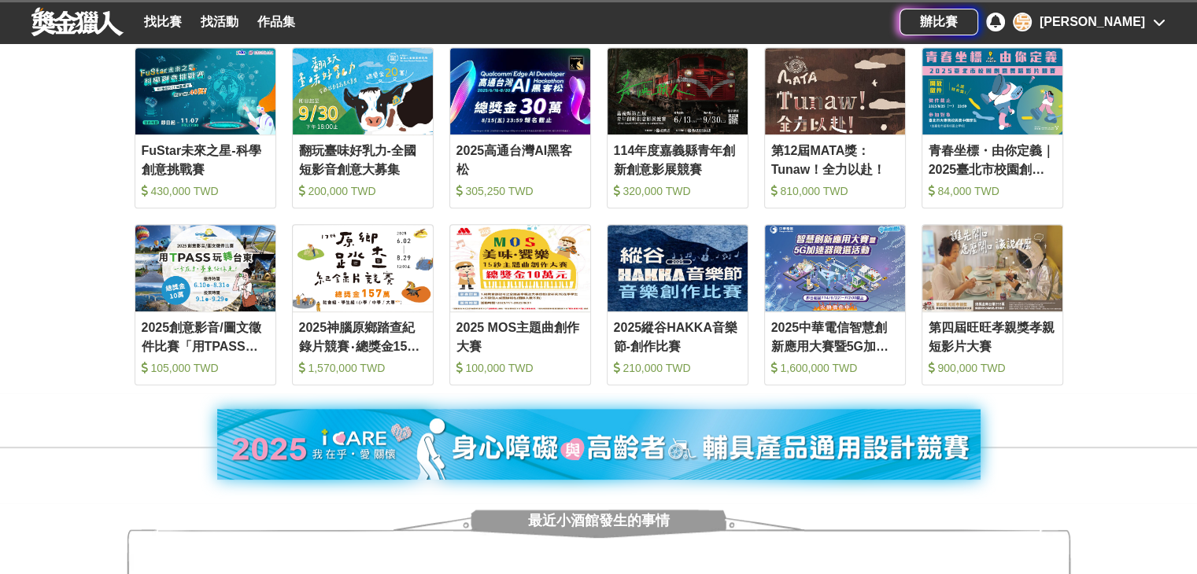
scroll to position [629, 0]
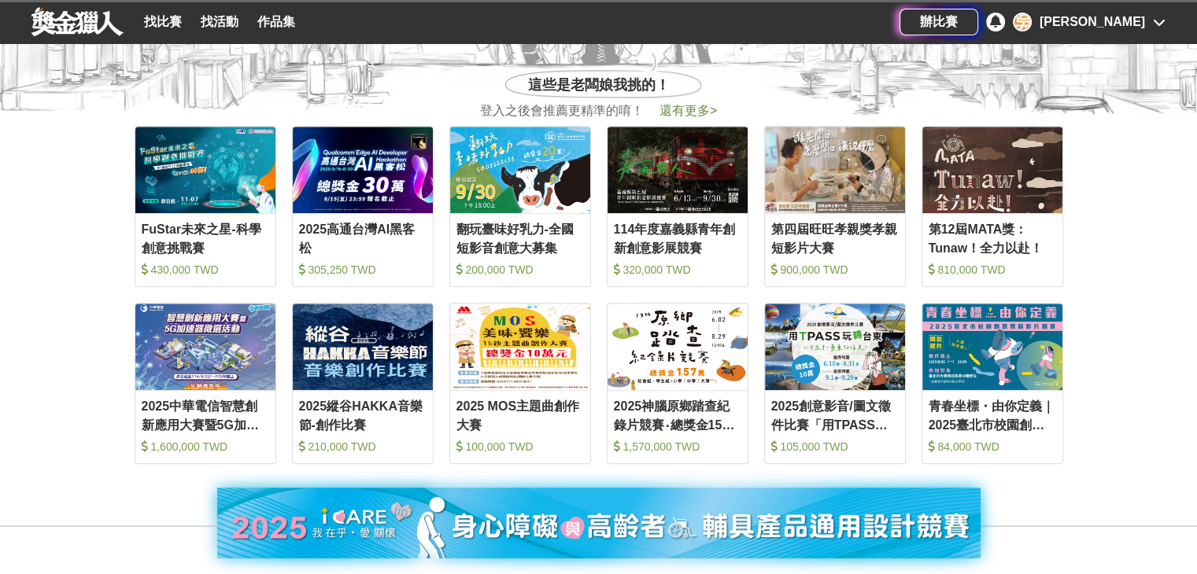
click at [705, 107] on span "還有更多 >" at bounding box center [687, 110] width 57 height 13
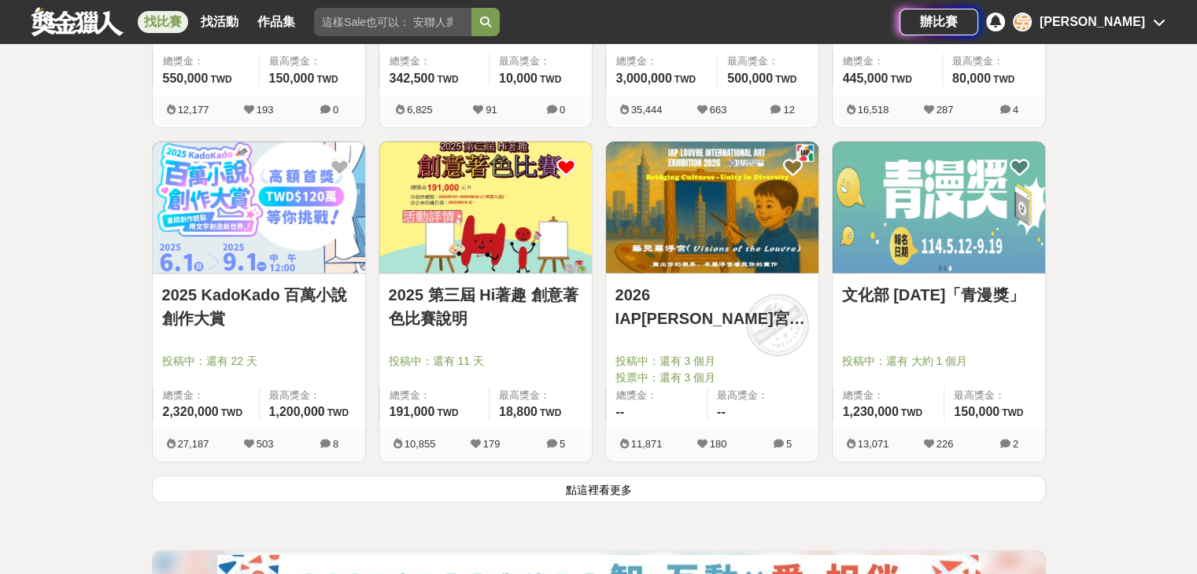
scroll to position [1888, 0]
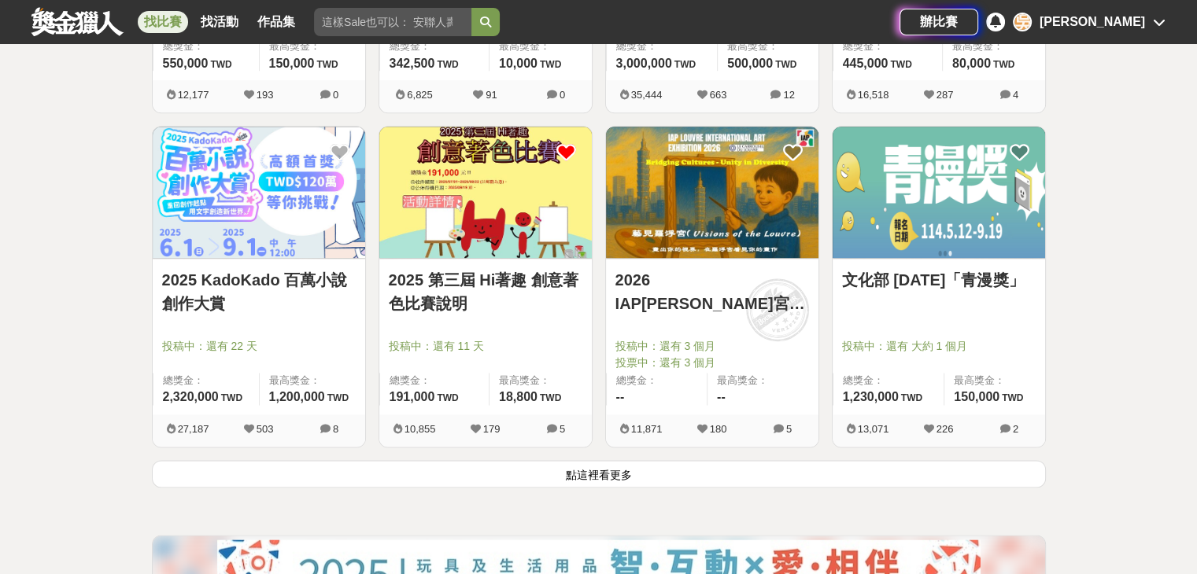
click at [615, 479] on button "點這裡看更多" at bounding box center [599, 474] width 894 height 28
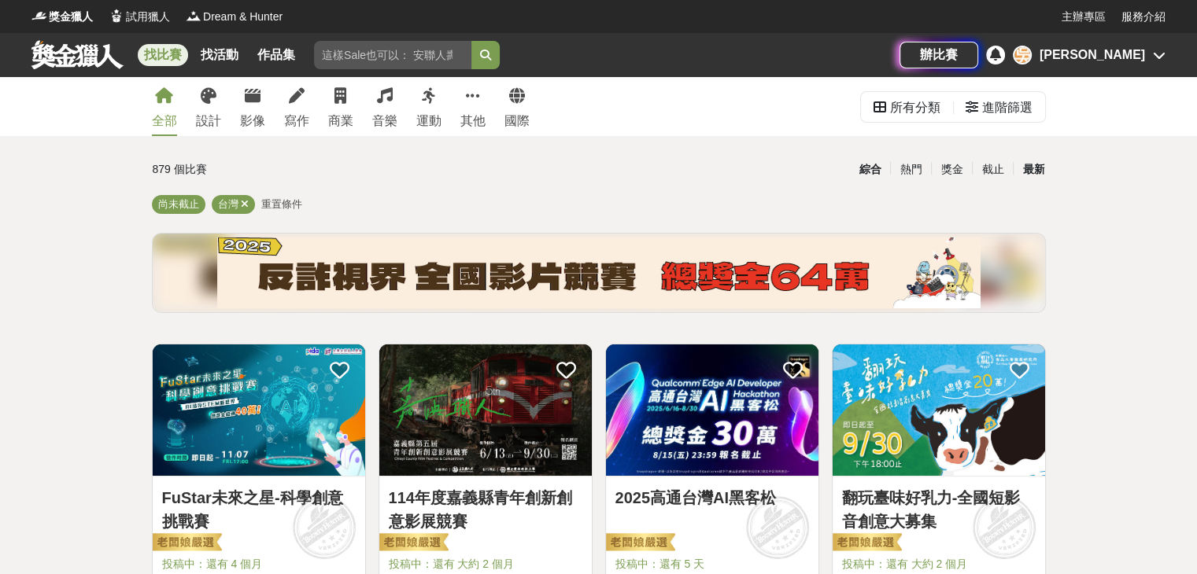
click at [1035, 161] on div "最新" at bounding box center [1033, 170] width 41 height 28
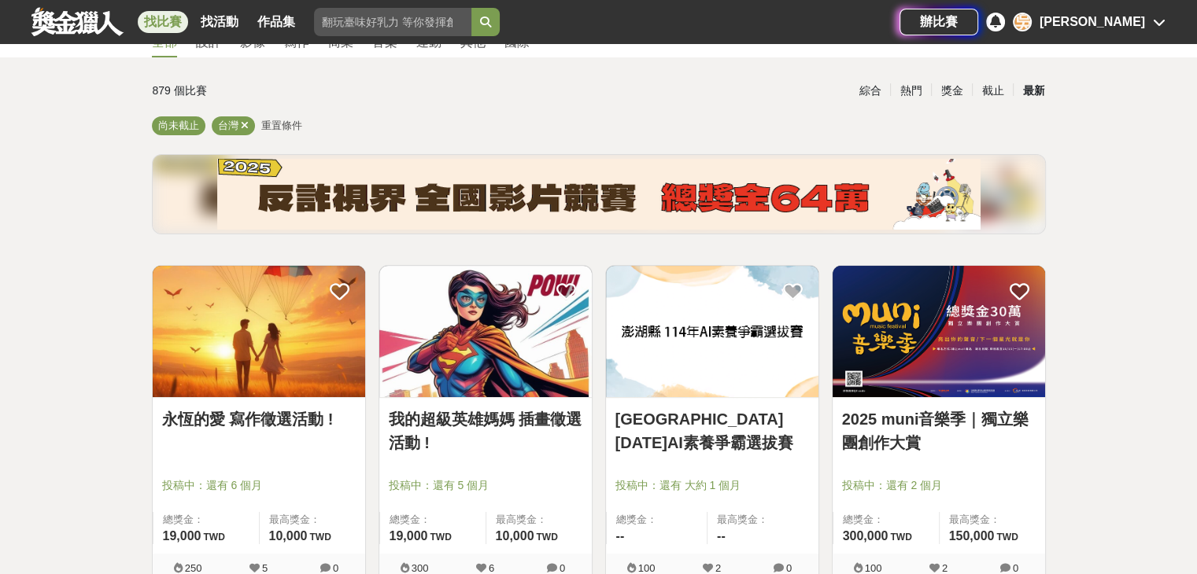
scroll to position [157, 0]
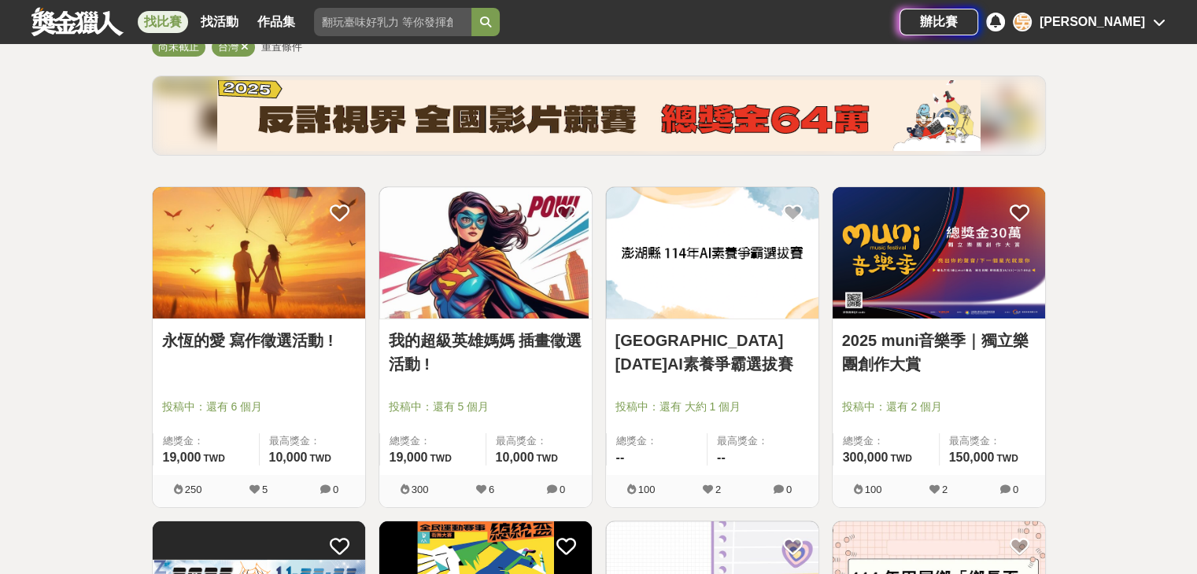
click at [654, 342] on link "[GEOGRAPHIC_DATA] [DATE]AI素養爭霸選拔賽" at bounding box center [712, 352] width 194 height 47
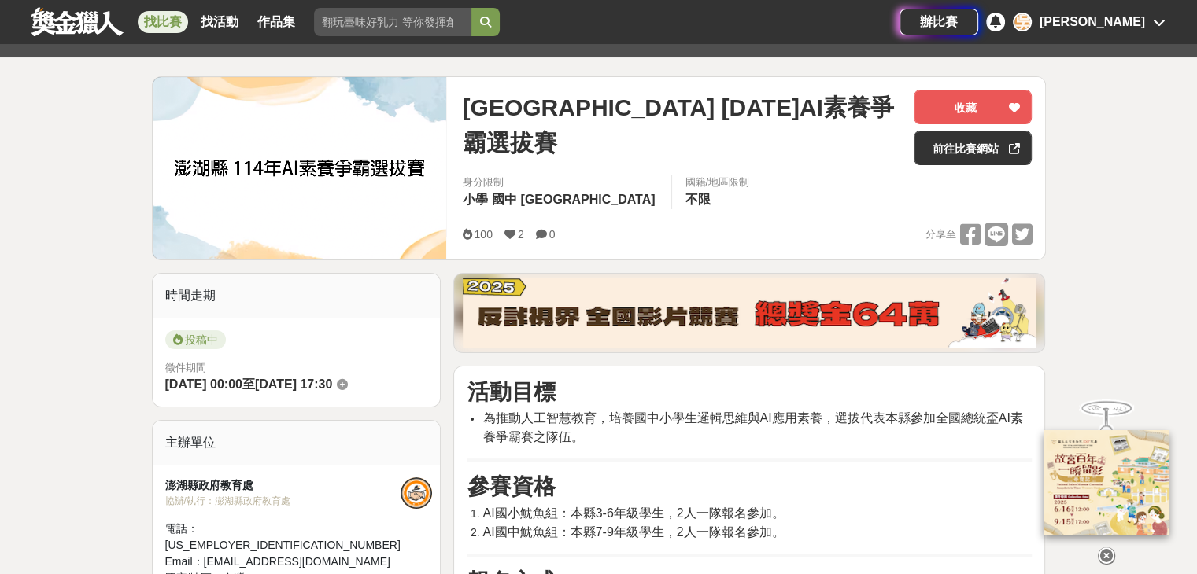
scroll to position [393, 0]
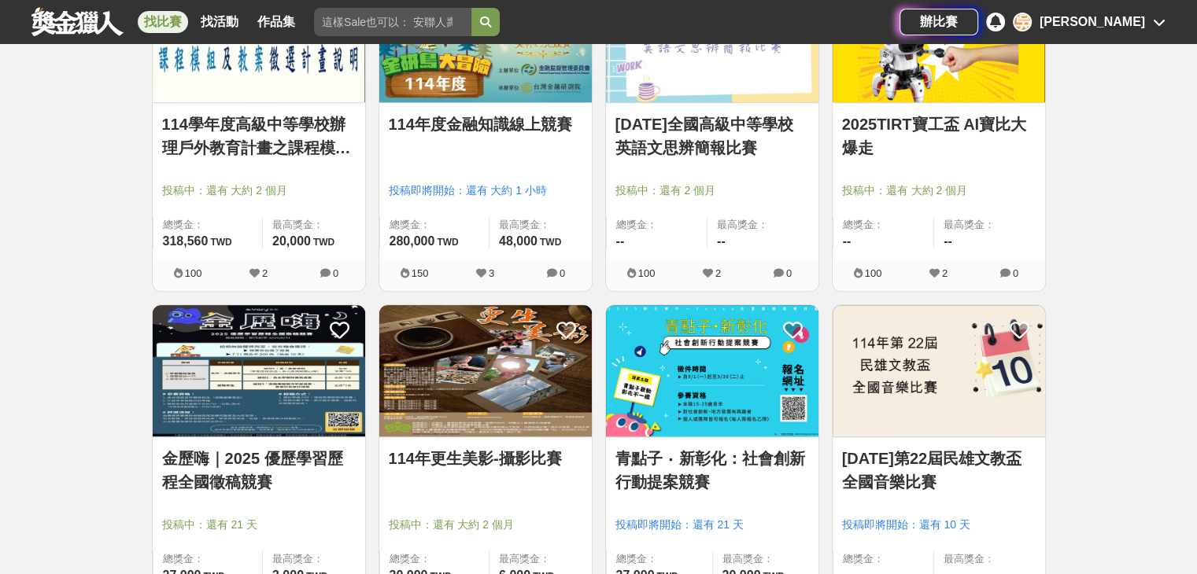
scroll to position [1180, 0]
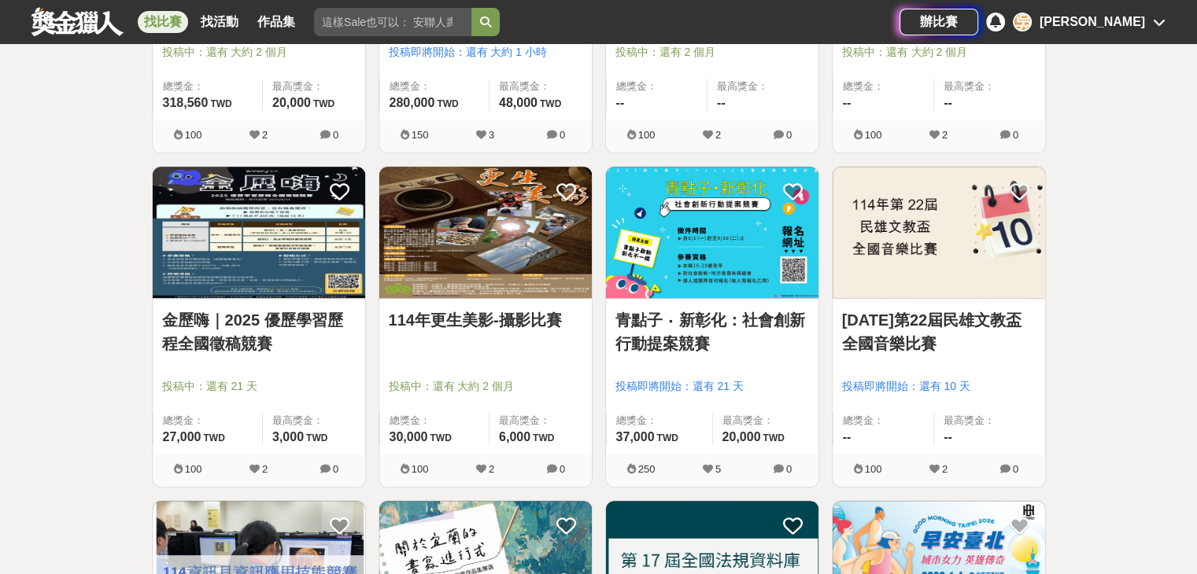
click at [247, 322] on link "金歷嗨｜2025 優歷學習歷程全國徵稿競賽" at bounding box center [259, 331] width 194 height 47
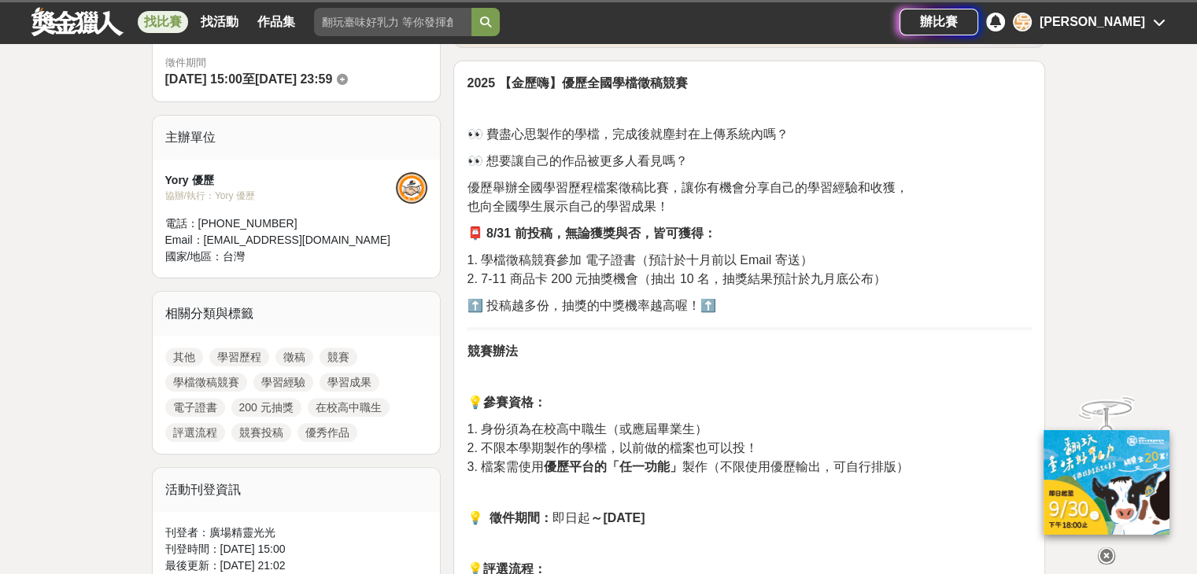
scroll to position [472, 0]
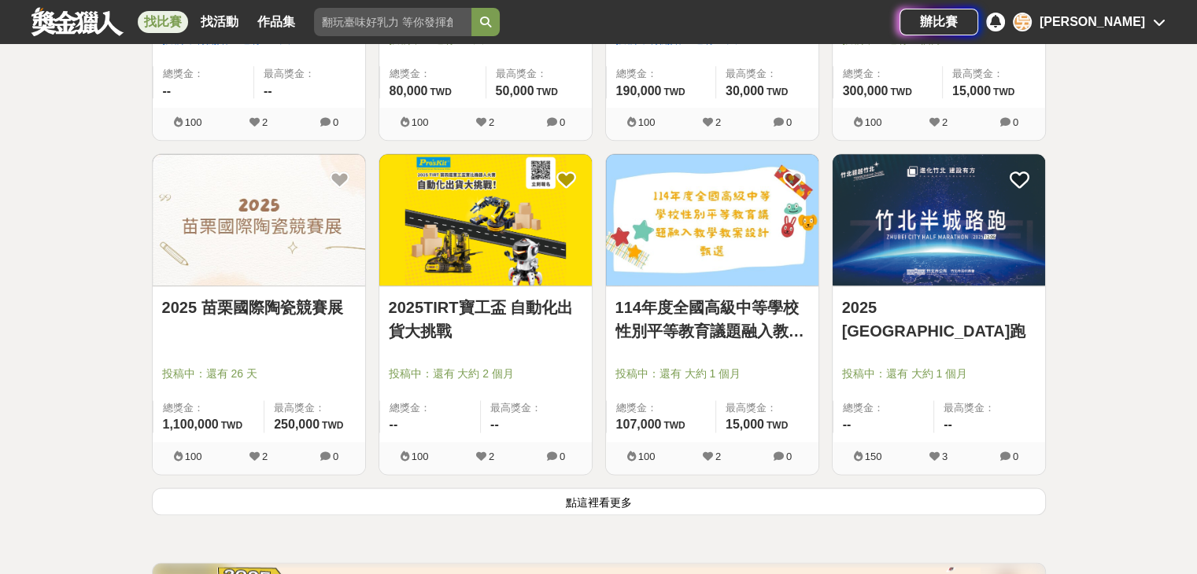
scroll to position [1888, 0]
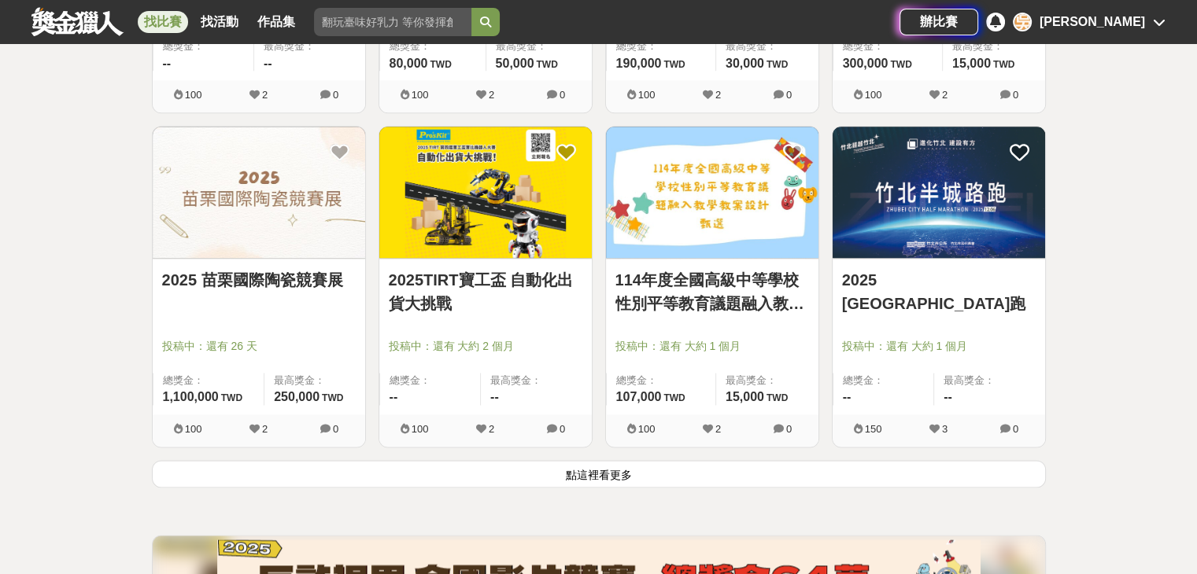
click at [602, 461] on button "點這裡看更多" at bounding box center [599, 474] width 894 height 28
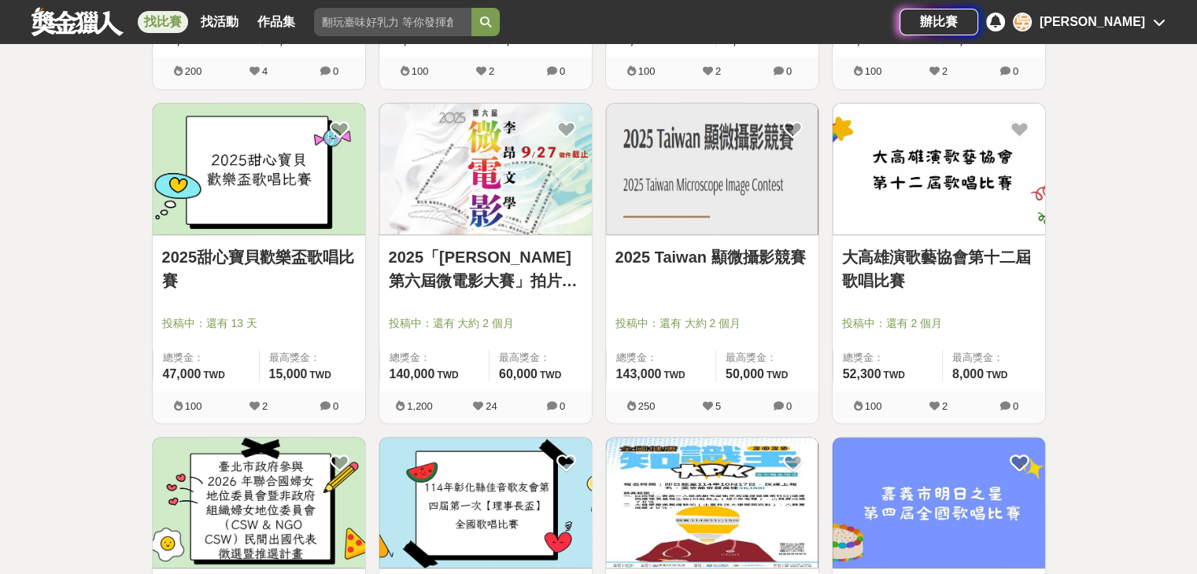
scroll to position [3147, 0]
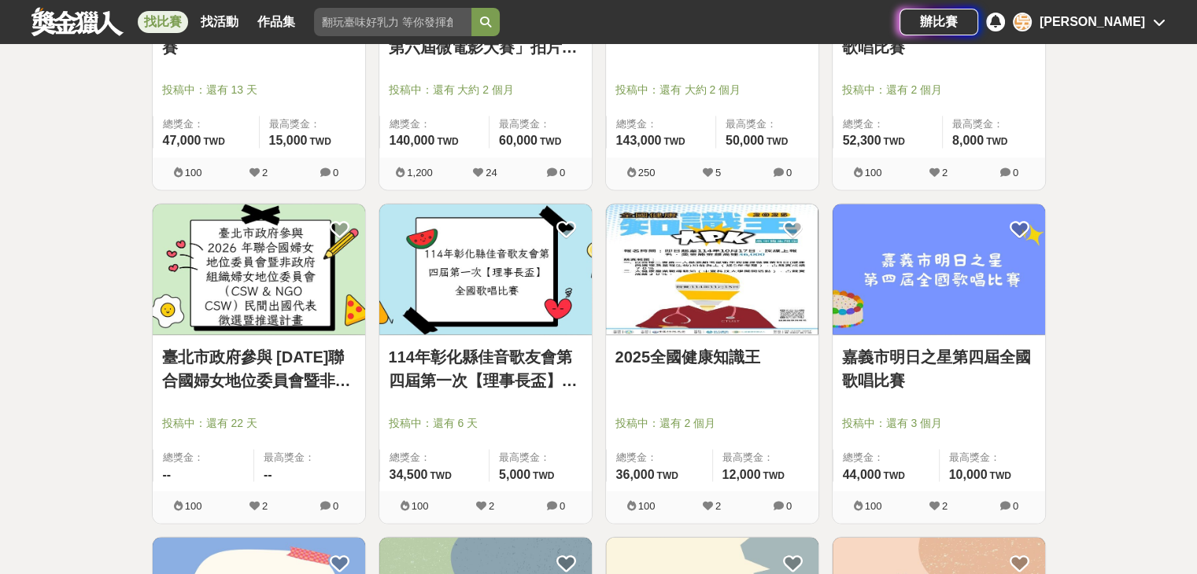
click at [678, 367] on div "2025全國健康知識王" at bounding box center [712, 366] width 194 height 42
click at [680, 358] on link "2025全國健康知識王" at bounding box center [712, 357] width 194 height 24
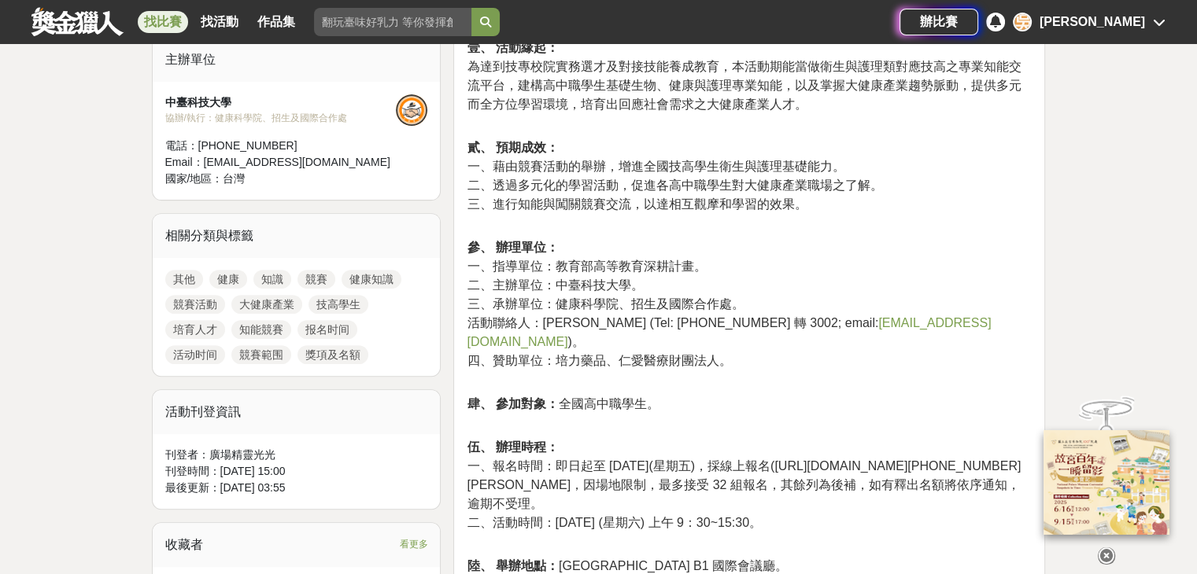
scroll to position [551, 0]
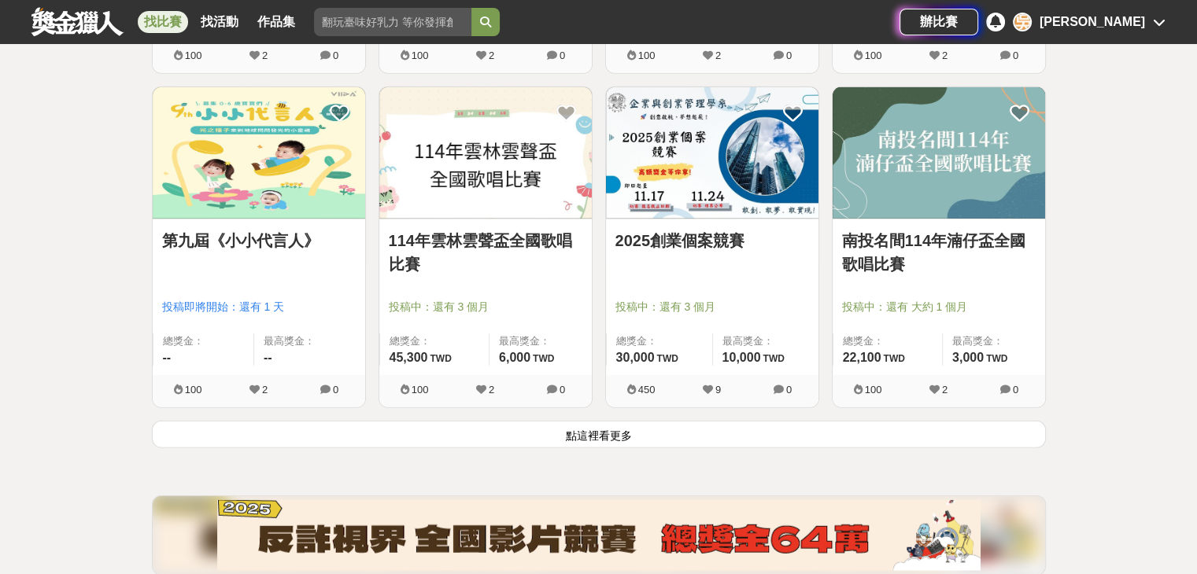
scroll to position [3934, 0]
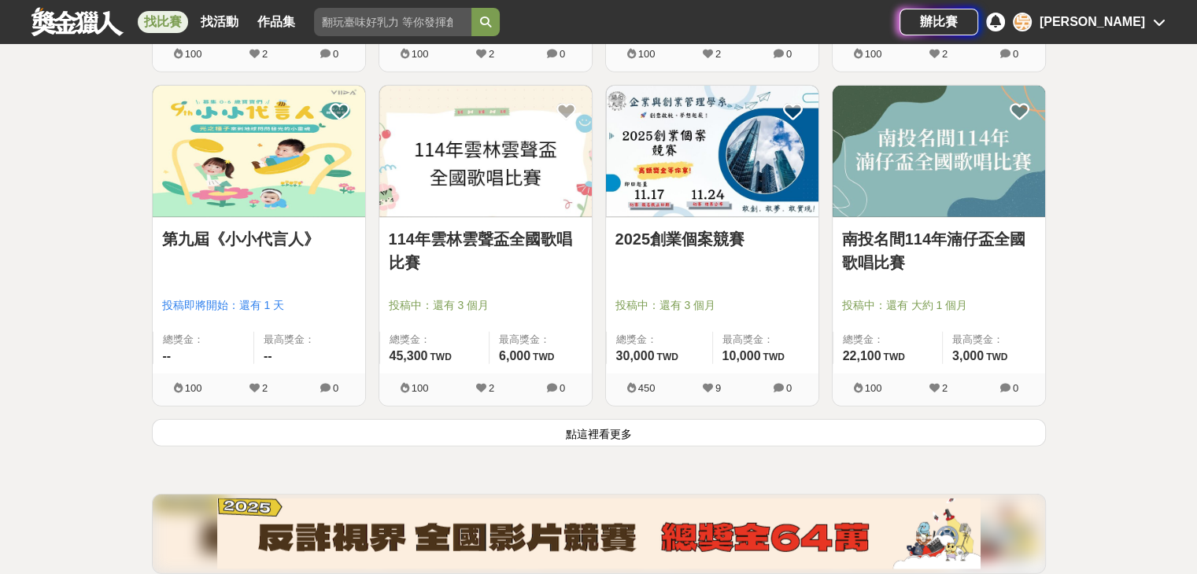
click at [639, 423] on button "點這裡看更多" at bounding box center [599, 433] width 894 height 28
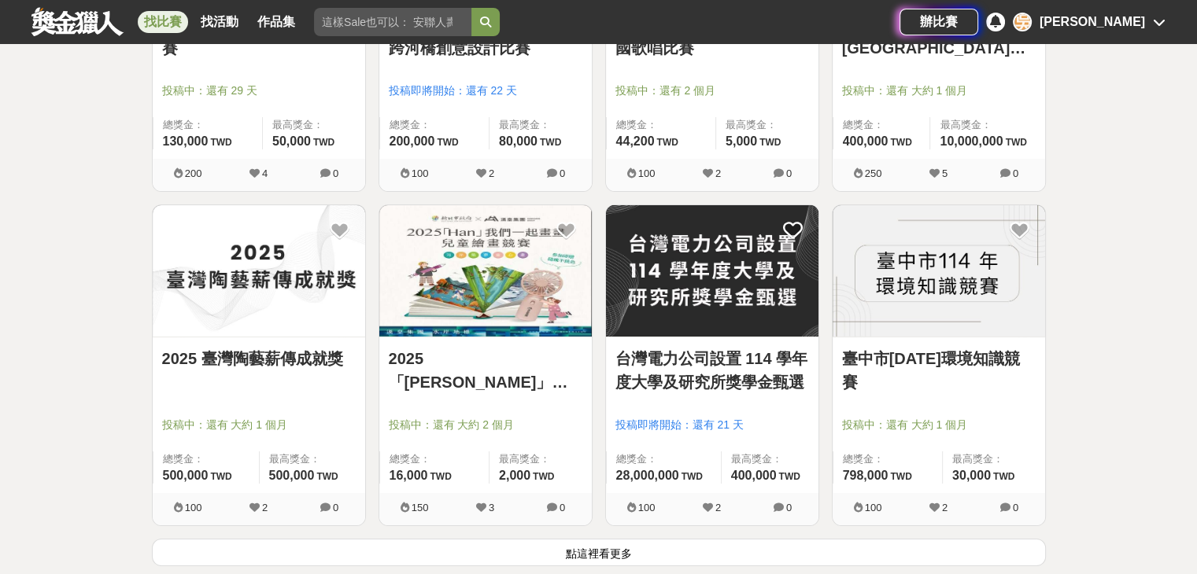
scroll to position [5822, 0]
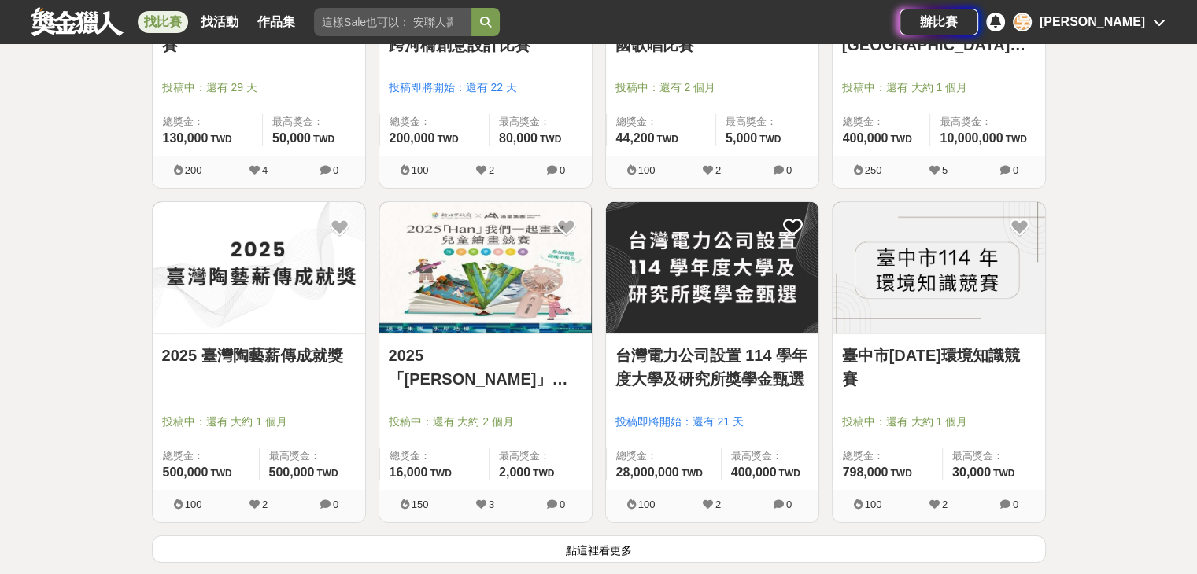
click at [609, 545] on button "點這裡看更多" at bounding box center [599, 550] width 894 height 28
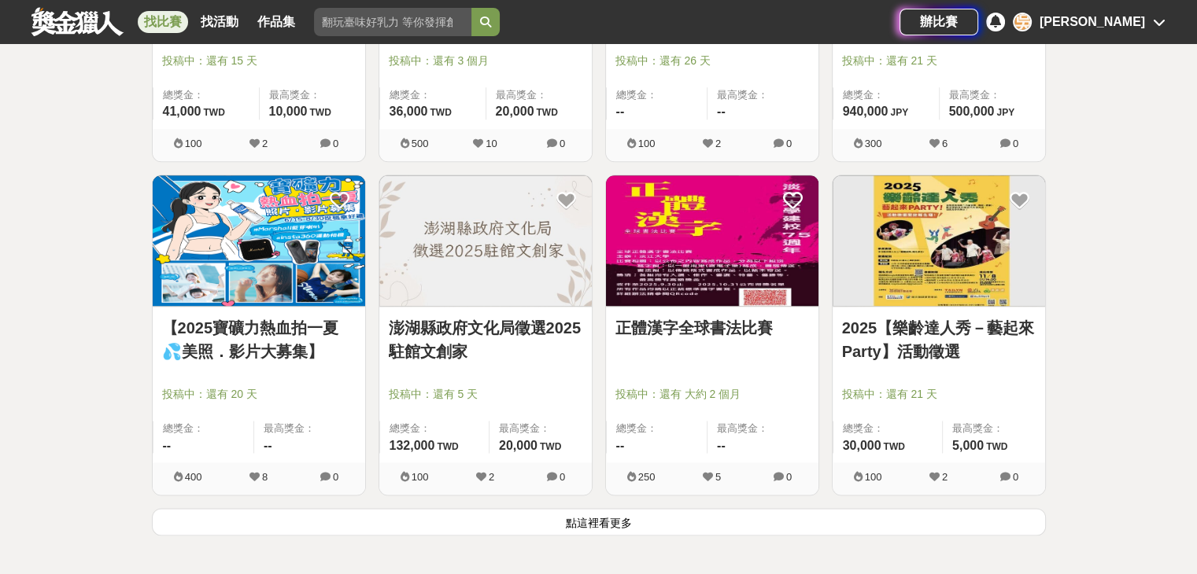
scroll to position [7947, 0]
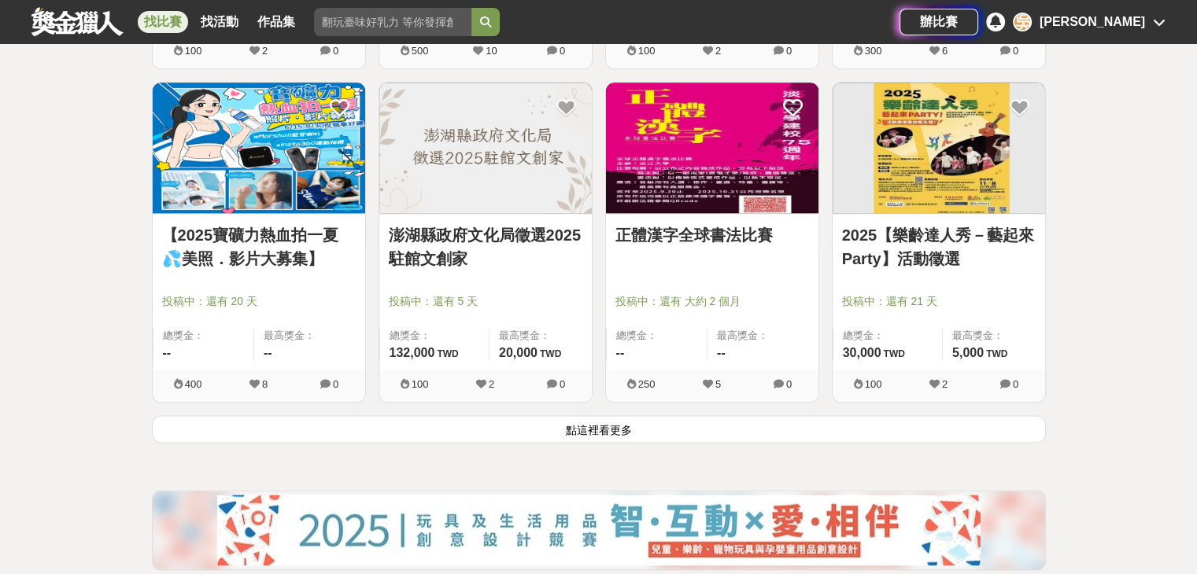
click at [614, 421] on button "點這裡看更多" at bounding box center [599, 429] width 894 height 28
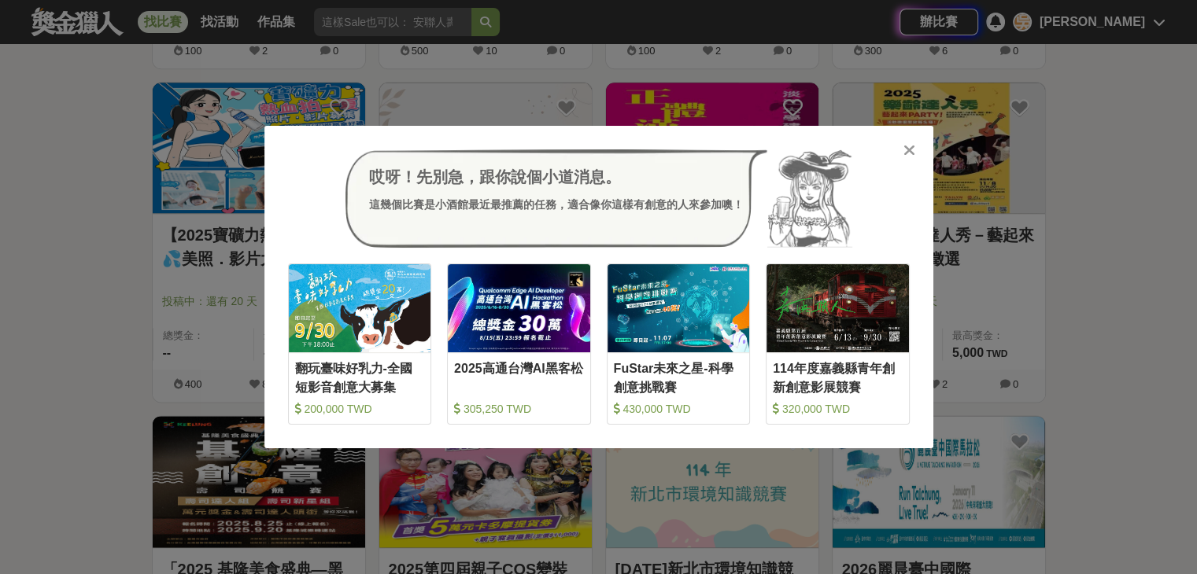
click at [910, 145] on icon at bounding box center [909, 150] width 12 height 16
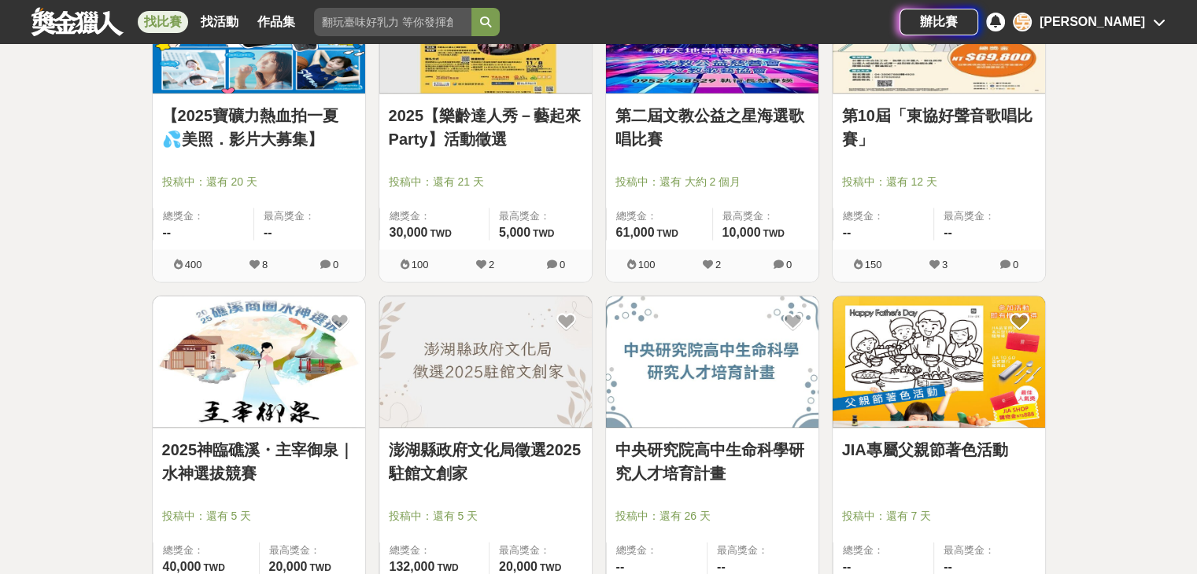
scroll to position [9442, 0]
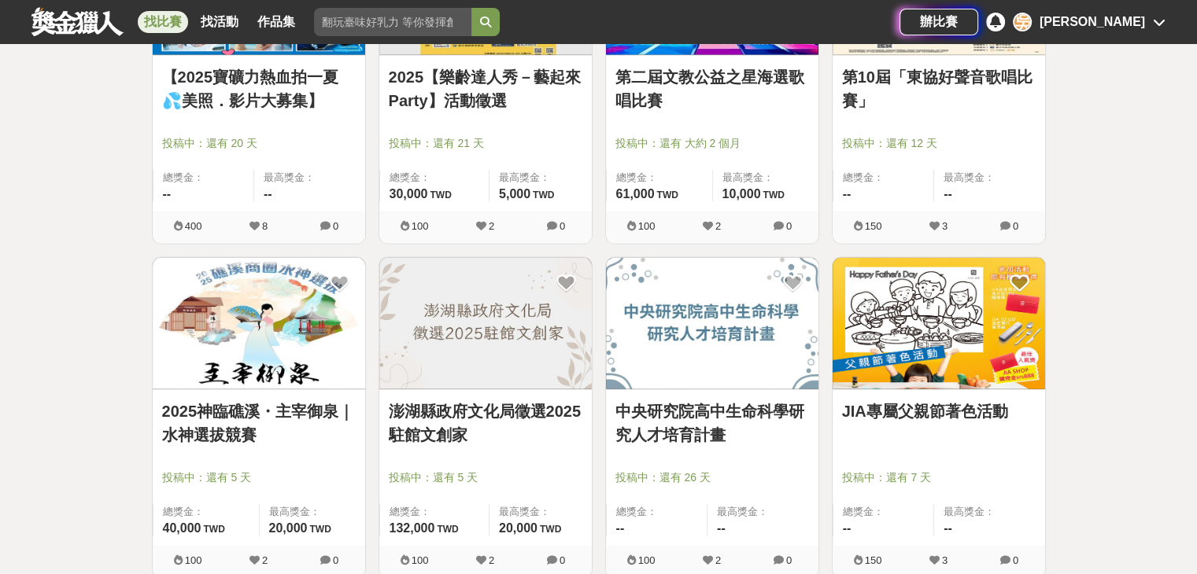
click at [890, 400] on link "JIA專屬父親節著色活動" at bounding box center [939, 412] width 194 height 24
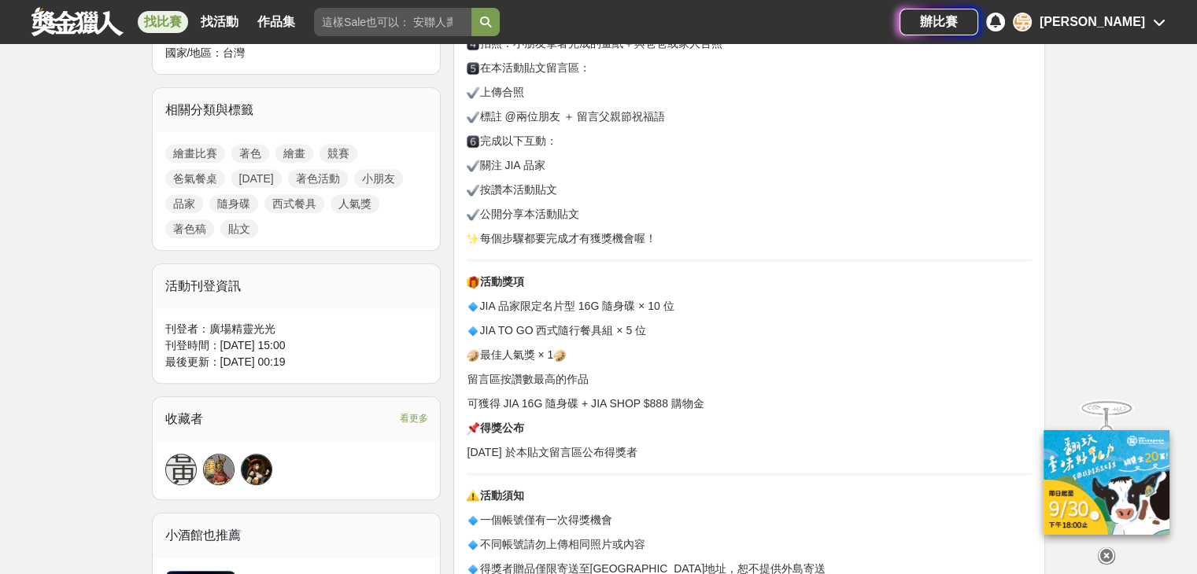
scroll to position [708, 0]
